Goal: Information Seeking & Learning: Learn about a topic

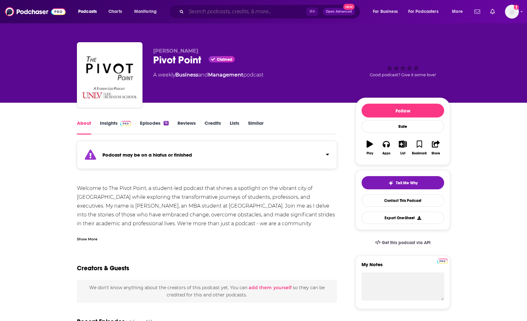
click at [238, 10] on input "Search podcasts, credits, & more..." at bounding box center [246, 12] width 120 height 10
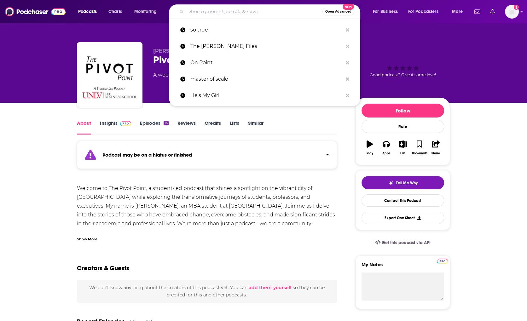
paste input "the Pivot Point Podcast."
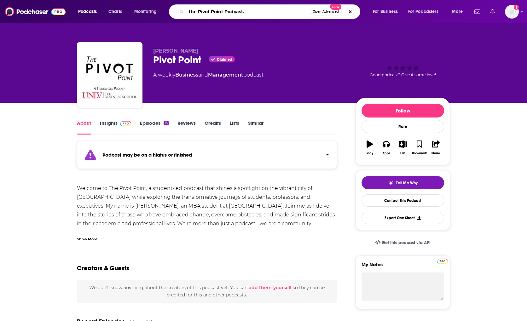
type input "the Pivot Point Podcast"
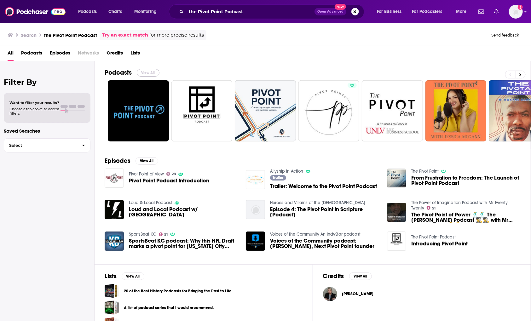
click at [153, 72] on button "View All" at bounding box center [148, 73] width 23 height 8
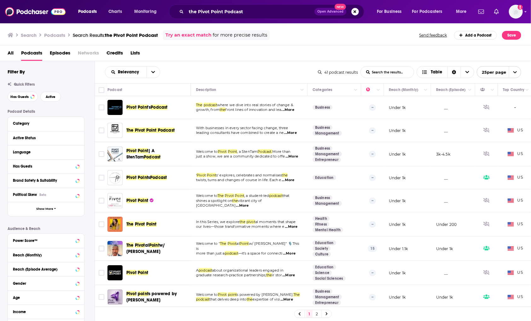
click at [267, 66] on div "Relevancy List Search Input Search the results... Table 41 podcast results List…" at bounding box center [313, 72] width 436 height 22
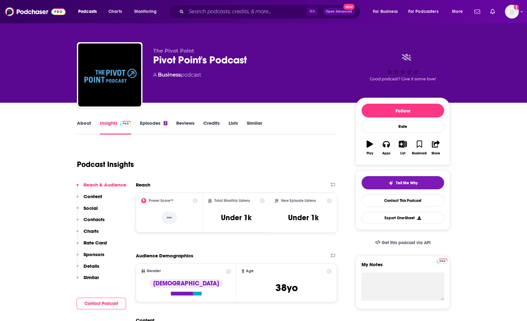
click at [97, 220] on p "Contacts" at bounding box center [93, 219] width 21 height 6
click at [84, 123] on link "About" at bounding box center [84, 127] width 14 height 14
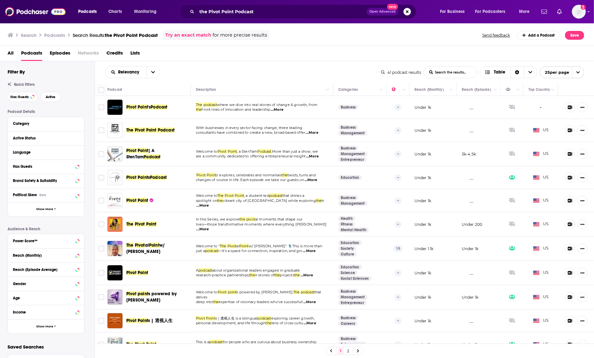
click at [262, 40] on div "Search Podcasts Search Results: the Pivot Point Podcast Try an exact match for …" at bounding box center [297, 34] width 594 height 23
click at [263, 40] on div "Search Podcasts Search Results: the Pivot Point Podcast Try an exact match for …" at bounding box center [297, 34] width 594 height 23
click at [267, 12] on input "the Pivot Point Podcast" at bounding box center [282, 12] width 170 height 10
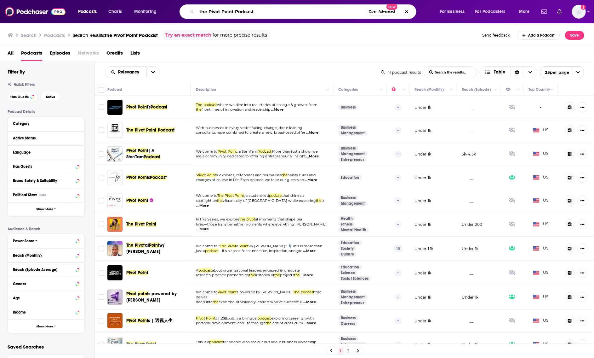
paste input "Connor King-Roberts & Andrew Jones"
type input "the Pivot Point Podcast Connor King-Roberts & Andrew Jones"
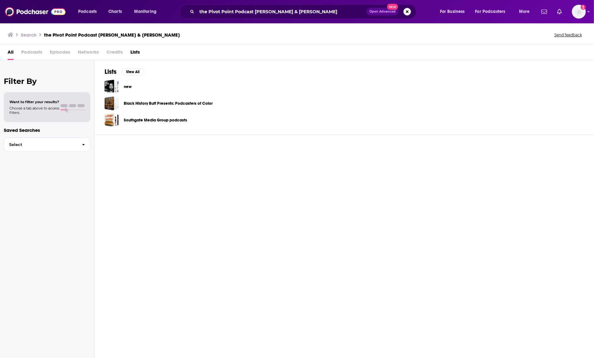
click at [41, 53] on span "Podcasts" at bounding box center [31, 53] width 21 height 13
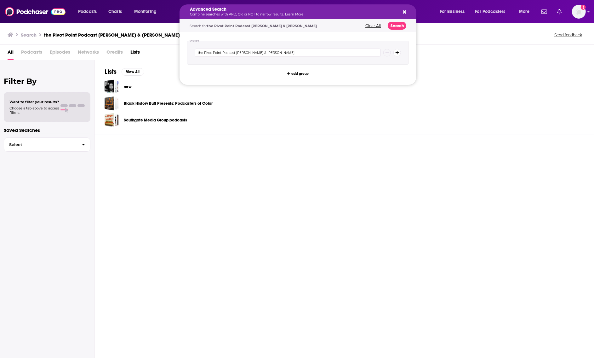
click at [405, 11] on icon "Search podcasts, credits, & more..." at bounding box center [404, 11] width 3 height 3
drag, startPoint x: 255, startPoint y: 13, endPoint x: 112, endPoint y: 3, distance: 143.4
drag, startPoint x: 234, startPoint y: 52, endPoint x: -45, endPoint y: 19, distance: 280.4
click at [0, 19] on html "Podcasts Charts Monitoring Advanced Search Combine searches with AND, OR, or NO…" at bounding box center [297, 179] width 594 height 358
click at [222, 53] on input "Connor King-Roberts & Andrew Jones" at bounding box center [288, 53] width 186 height 8
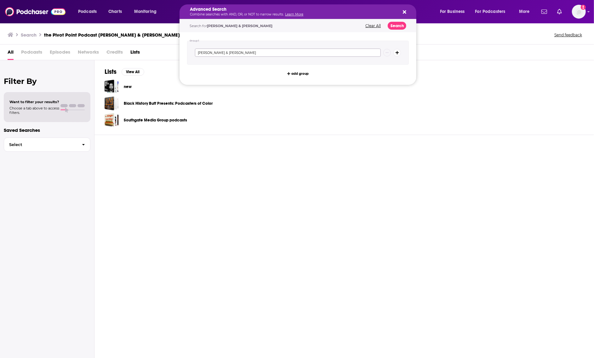
drag, startPoint x: 306, startPoint y: 54, endPoint x: 320, endPoint y: 54, distance: 13.9
click at [320, 54] on input "Connor King-Roberts & Andrew Jones" at bounding box center [288, 53] width 186 height 8
type input "Connor King-Roberts"
click at [404, 23] on button "Search" at bounding box center [397, 26] width 19 height 8
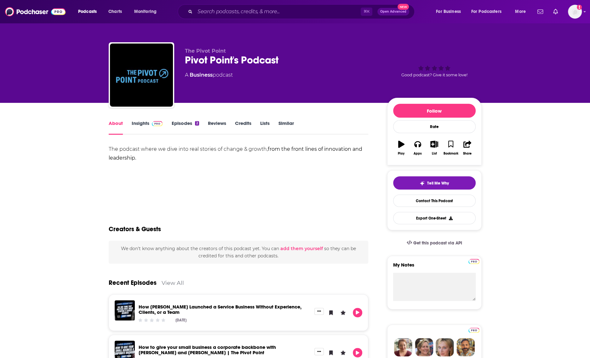
click at [204, 5] on div "⌘ K Open Advanced New" at bounding box center [296, 11] width 237 height 14
click at [149, 177] on div "The podcast where we dive into real stories of change & growth, from the front …" at bounding box center [239, 167] width 260 height 44
click at [146, 126] on link "Insights" at bounding box center [147, 127] width 31 height 14
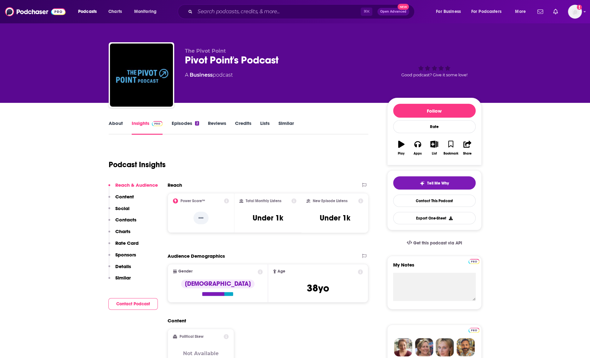
click at [182, 125] on link "Episodes 2" at bounding box center [184, 127] width 27 height 14
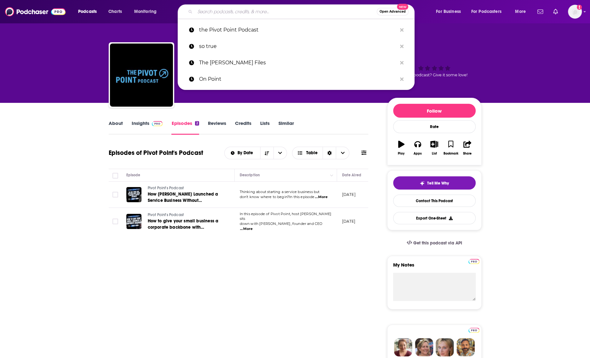
click at [211, 11] on input "Search podcasts, credits, & more..." at bounding box center [286, 12] width 182 height 10
type input "∫"
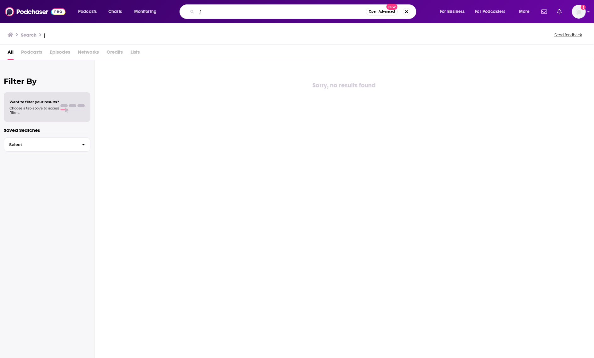
drag, startPoint x: 212, startPoint y: 12, endPoint x: 156, endPoint y: 4, distance: 57.3
click at [156, 4] on div "Podcasts Charts Monitoring ∫ Open Advanced New For Business For Podcasters More…" at bounding box center [297, 11] width 594 height 23
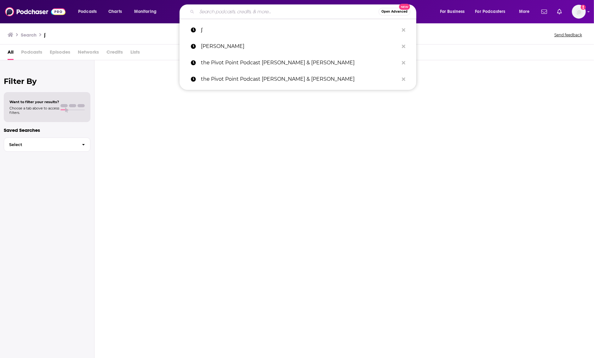
paste input "Connor King-Roberts & Andrew Jones"
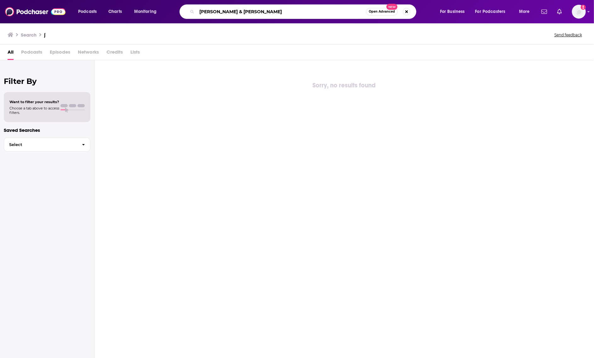
type input "Connor King-Roberts & Andrew Jones"
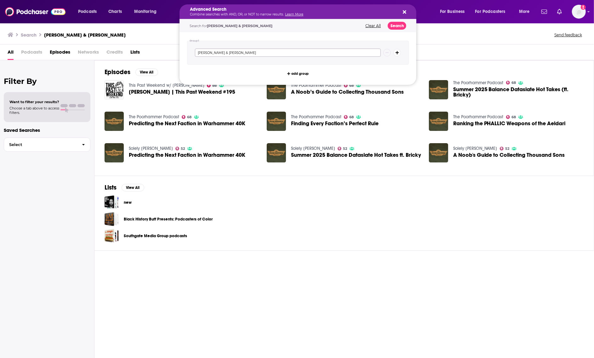
click at [228, 50] on input "Connor King-Roberts & Andrew Jones" at bounding box center [288, 53] width 186 height 8
paste input "The Pivot Point Podcast"
type input "The Pivot Point Podcast"
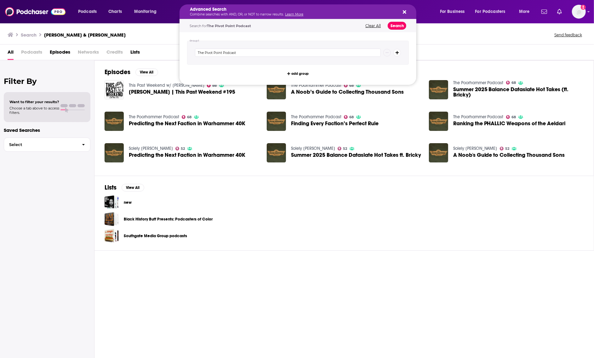
click at [394, 23] on button "Search" at bounding box center [397, 26] width 19 height 8
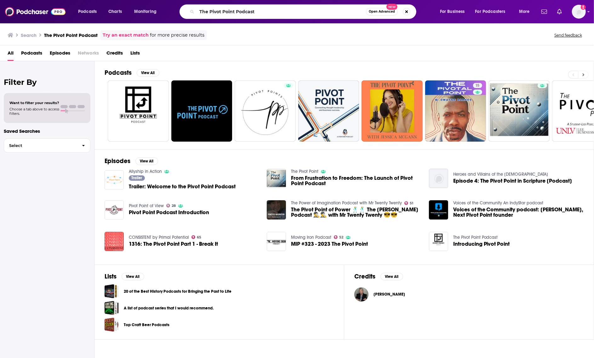
click at [582, 75] on icon at bounding box center [583, 74] width 2 height 4
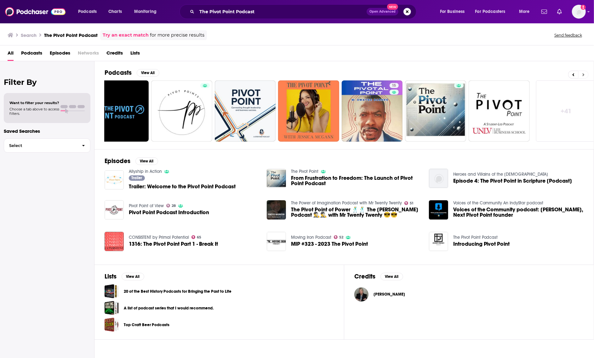
scroll to position [0, 89]
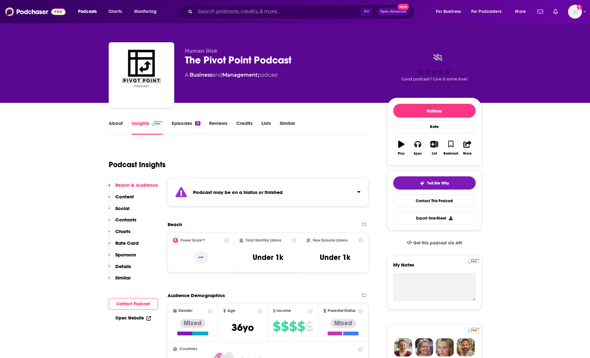
click at [112, 124] on link "About" at bounding box center [116, 127] width 14 height 14
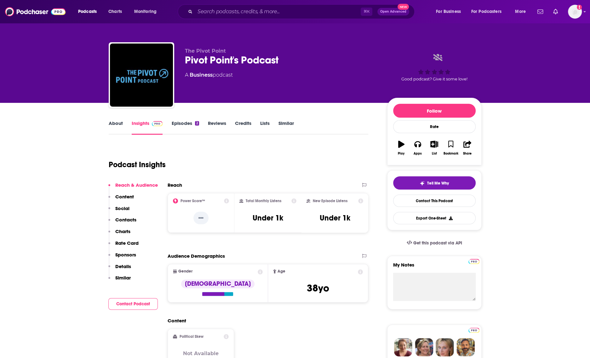
click at [112, 124] on link "About" at bounding box center [116, 127] width 14 height 14
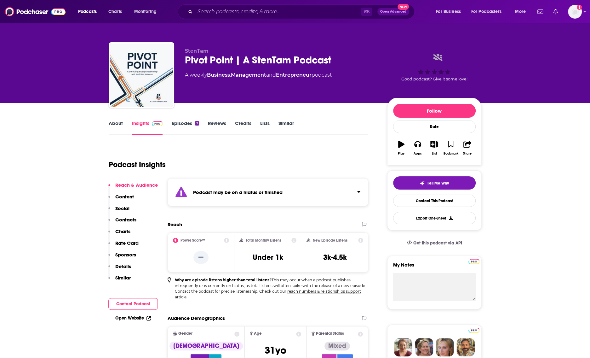
click at [115, 128] on link "About" at bounding box center [116, 127] width 14 height 14
